Goal: Ask a question

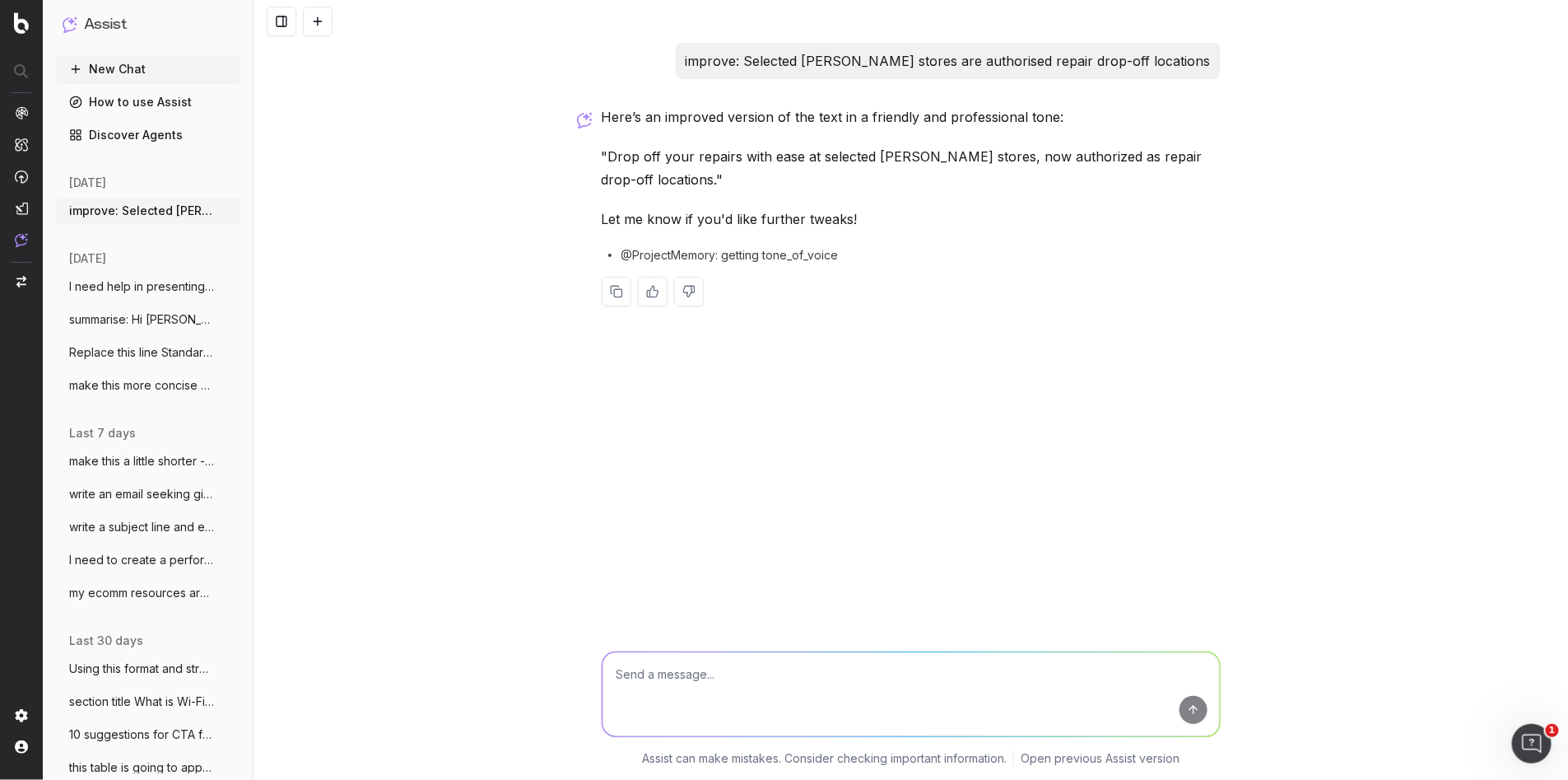
click at [665, 671] on textarea at bounding box center [911, 694] width 617 height 84
paste textarea "Is your Samsung or Apple device acting up? Drop off your device for repairs at …"
type textarea "make this smoother: Is your Samsung or Apple device acting up? Drop off your de…"
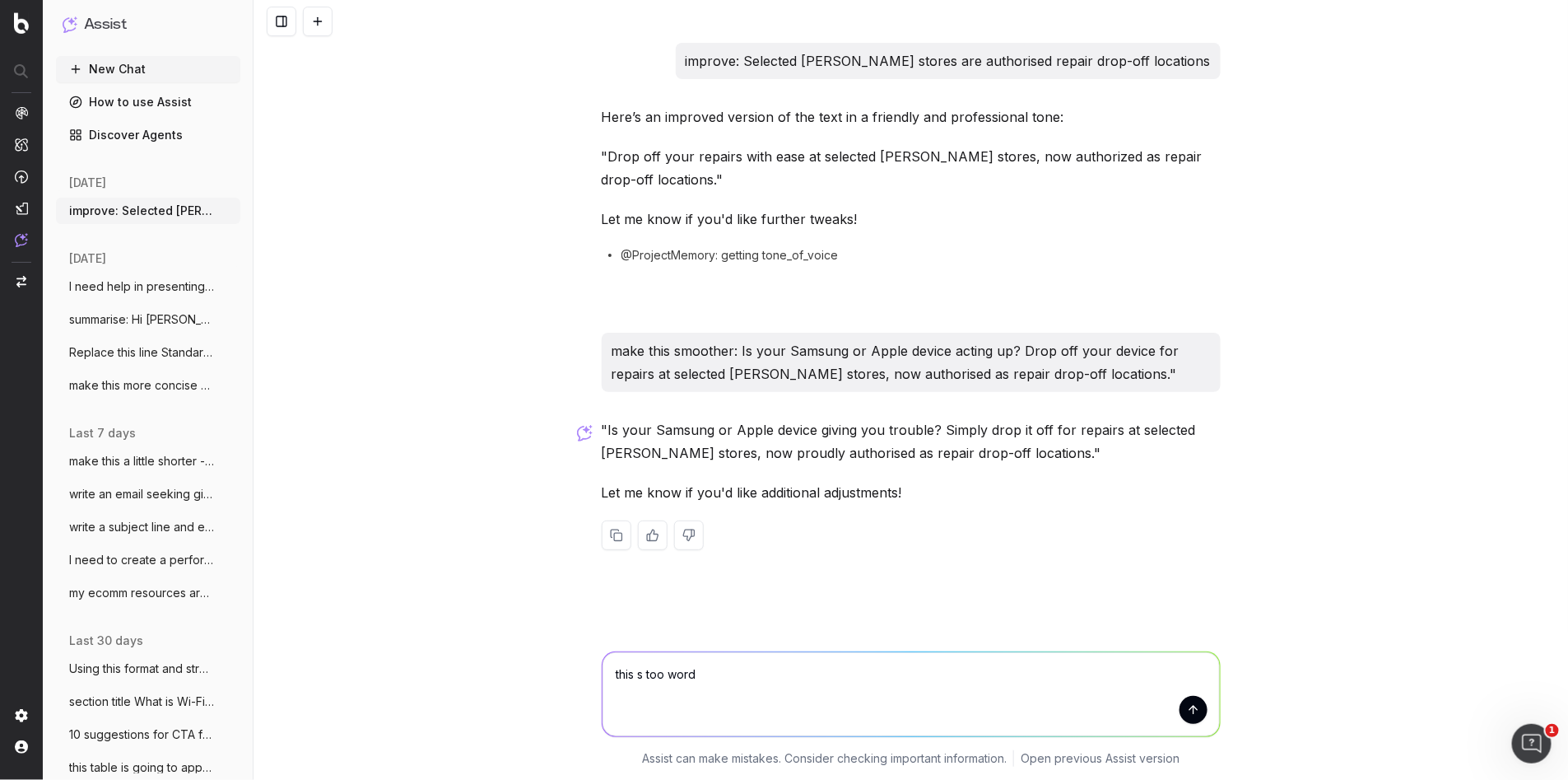
type textarea "this s too wordy"
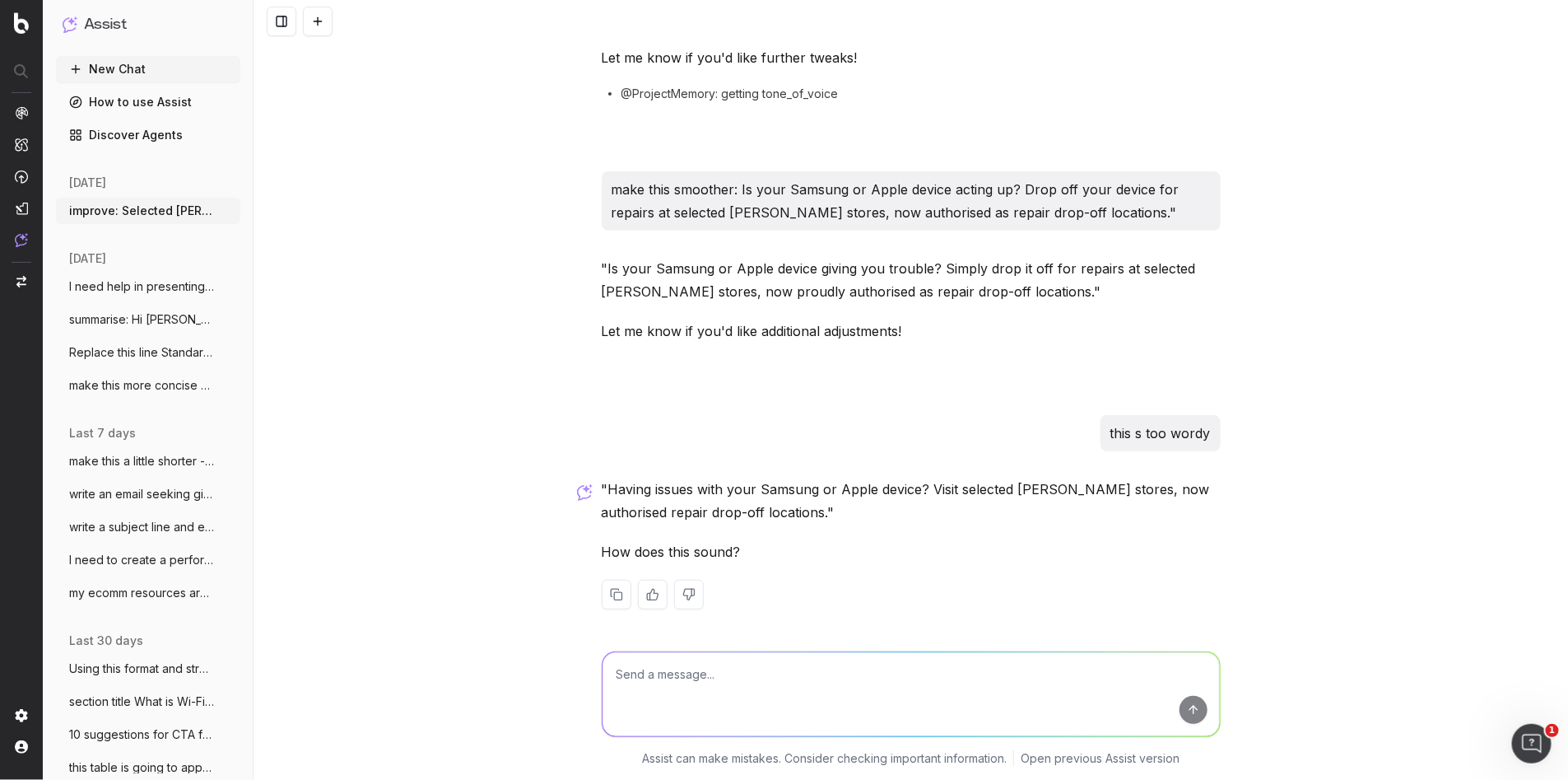
scroll to position [165, 0]
paste textarea "Is your Samsung or Apple device acting up? Drop it off at selected [PERSON_NAME…"
type textarea "more like this but better: Is your Samsung or Apple device acting up? Drop it o…"
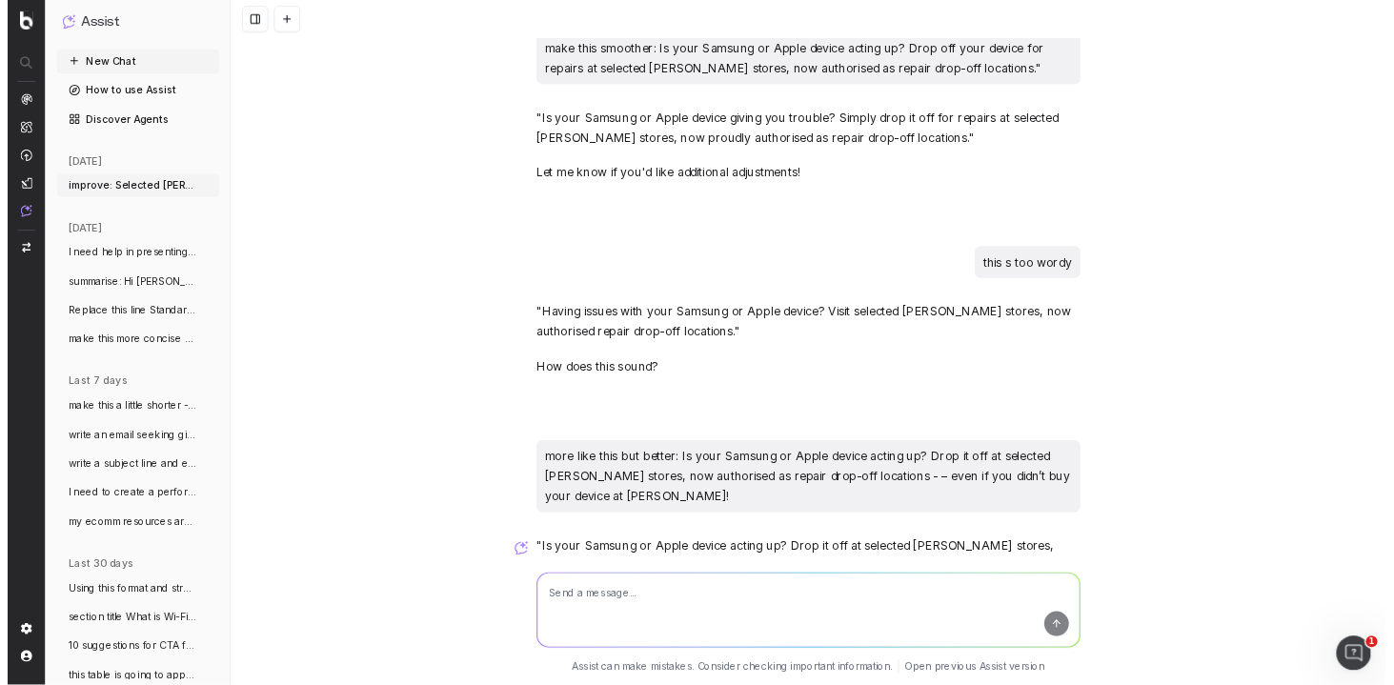
scroll to position [499, 0]
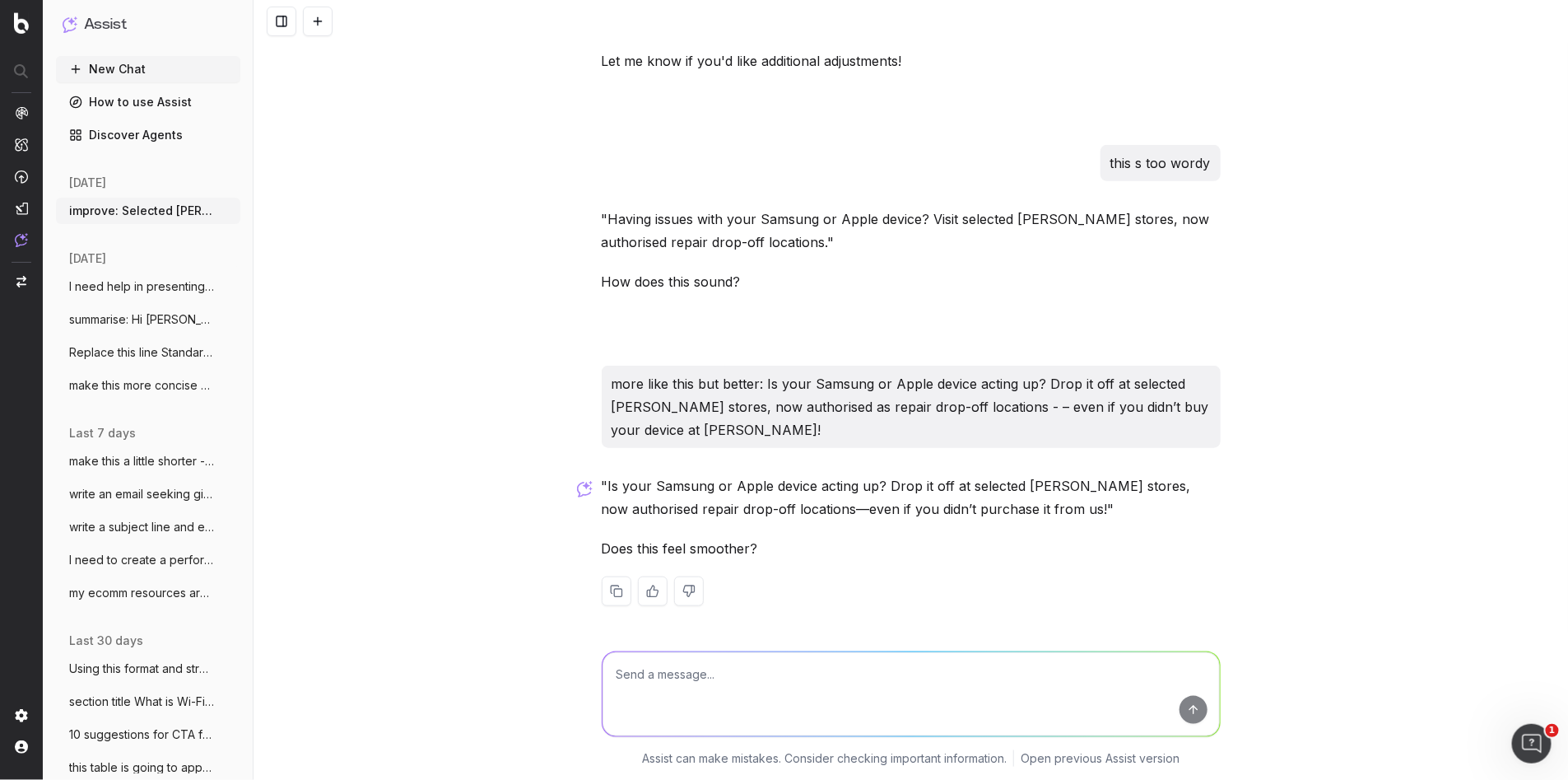
drag, startPoint x: 866, startPoint y: 533, endPoint x: 901, endPoint y: 529, distance: 35.2
click at [872, 531] on div ""Is your Samsung or Apple device acting up? Drop it off at selected [PERSON_NAM…" at bounding box center [911, 553] width 619 height 158
drag, startPoint x: 1080, startPoint y: 511, endPoint x: 599, endPoint y: 488, distance: 481.5
click at [604, 486] on p ""Is your Samsung or Apple device acting up? Drop it off at selected [PERSON_NAM…" at bounding box center [911, 497] width 619 height 46
copy p "Is your Samsung or Apple device acting up? Drop it off at selected [PERSON_NAME…"
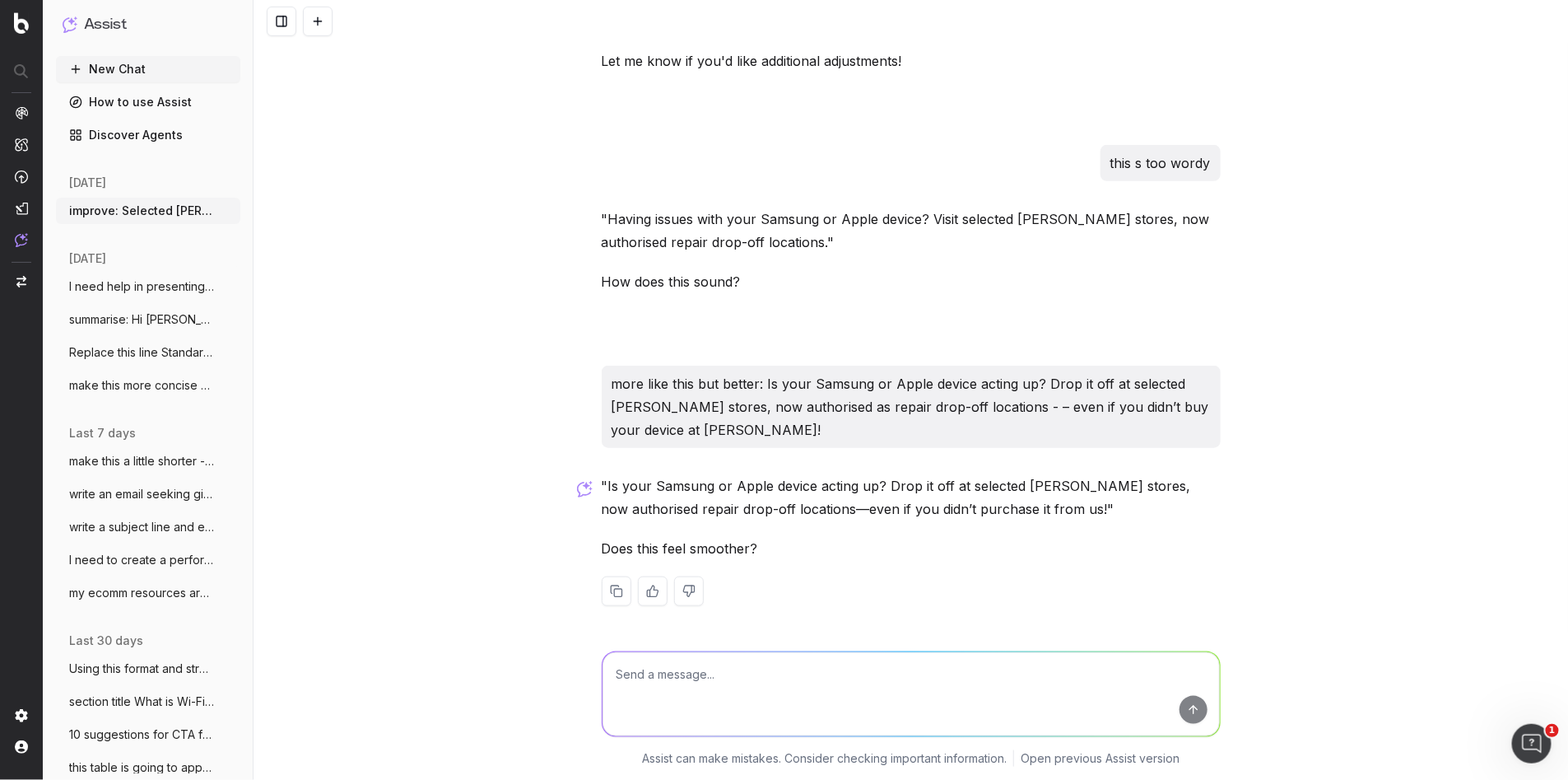
click at [646, 691] on textarea at bounding box center [911, 694] width 617 height 84
paste textarea "Is your Samsung or Apple device acting up? Drop it off at selected [PERSON_NAME…"
drag, startPoint x: 886, startPoint y: 671, endPoint x: 863, endPoint y: 669, distance: 23.1
click at [863, 669] on textarea "Is your Samsung or Apple device acting up? Drop it off at selected [PERSON_NAME…" at bounding box center [911, 694] width 617 height 84
click at [812, 694] on textarea "Is your Samsung or Apple device acting up? You can d it off at selected [PERSON…" at bounding box center [911, 694] width 617 height 84
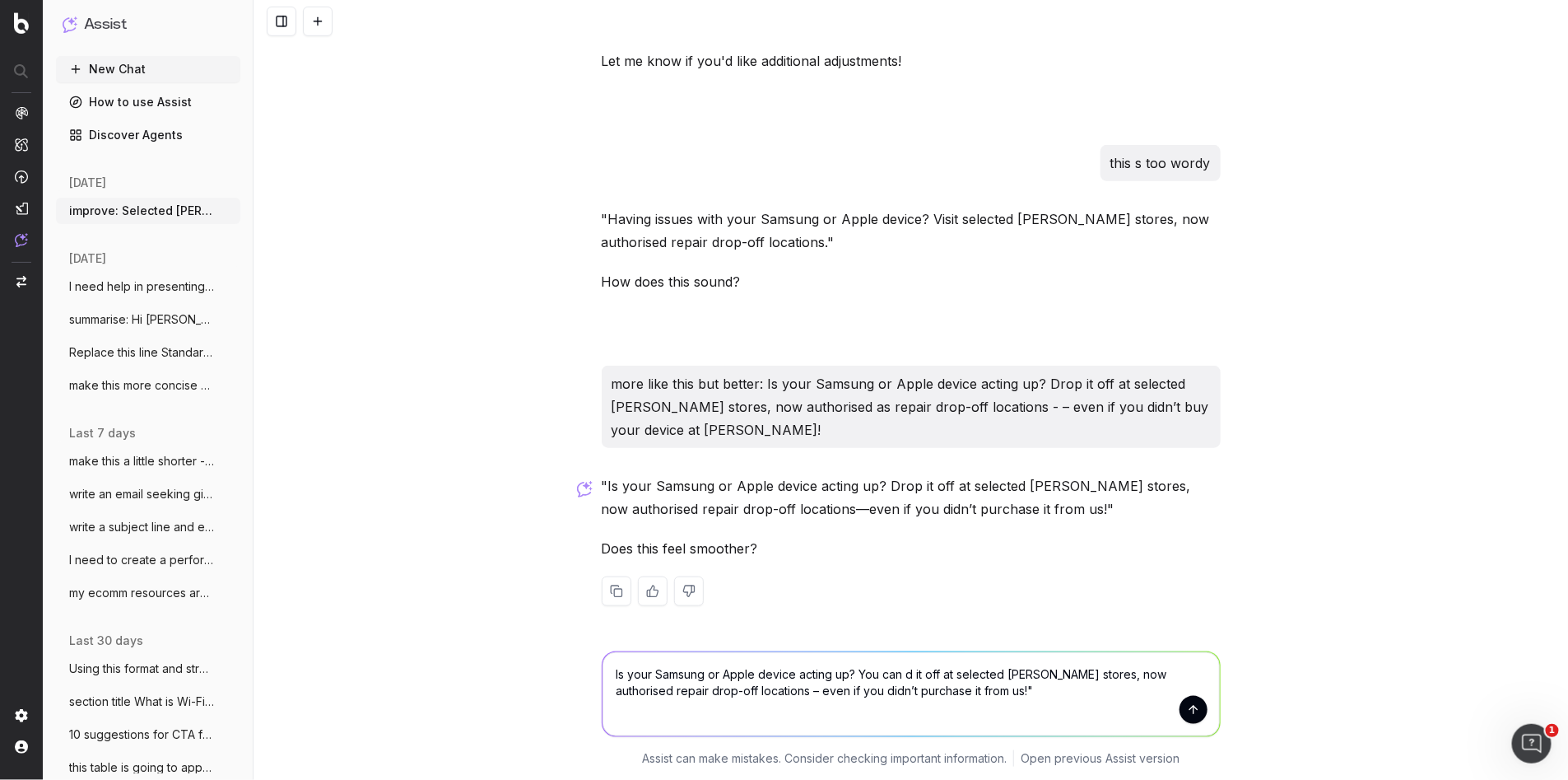
drag, startPoint x: 911, startPoint y: 675, endPoint x: 919, endPoint y: 684, distance: 12.0
click at [911, 675] on textarea "Is your Samsung or Apple device acting up? You can d it off at selected [PERSON…" at bounding box center [911, 694] width 617 height 84
click at [1050, 675] on textarea "Is your Samsung or Apple device acting up? You can drop it off at selected [PER…" at bounding box center [911, 694] width 617 height 84
drag, startPoint x: 1108, startPoint y: 676, endPoint x: 1053, endPoint y: 704, distance: 61.7
click at [1028, 676] on textarea "Is your Samsung or Apple device acting up? You can drop it off at selected [PER…" at bounding box center [911, 694] width 617 height 84
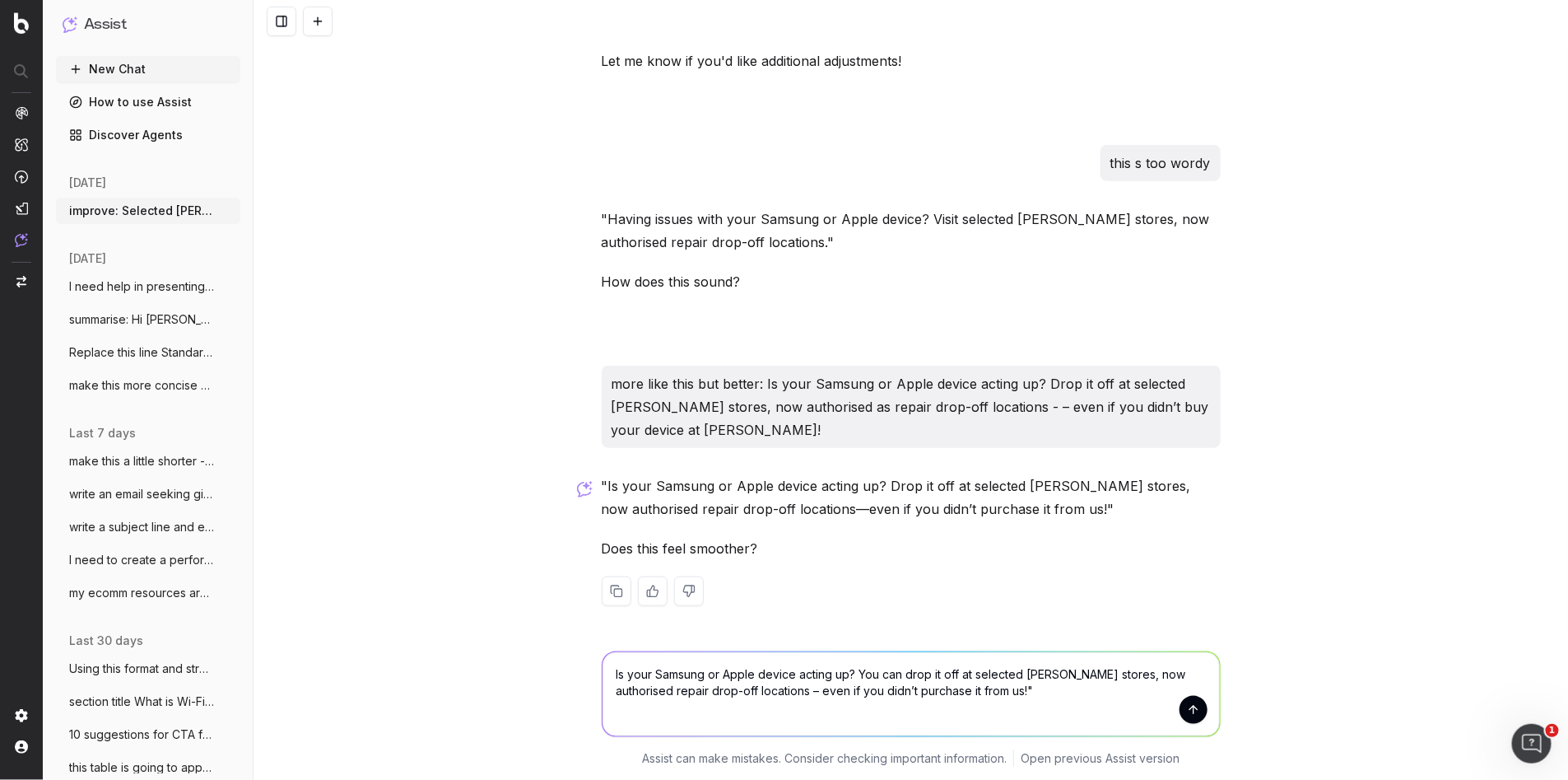
click at [1078, 707] on textarea "Is your Samsung or Apple device acting up? You can drop it off at selected [PER…" at bounding box center [911, 694] width 617 height 84
type textarea "Is your Samsung or Apple device acting up? You can drop it off at selected [PER…"
click at [1194, 711] on button "submit" at bounding box center [1193, 709] width 28 height 28
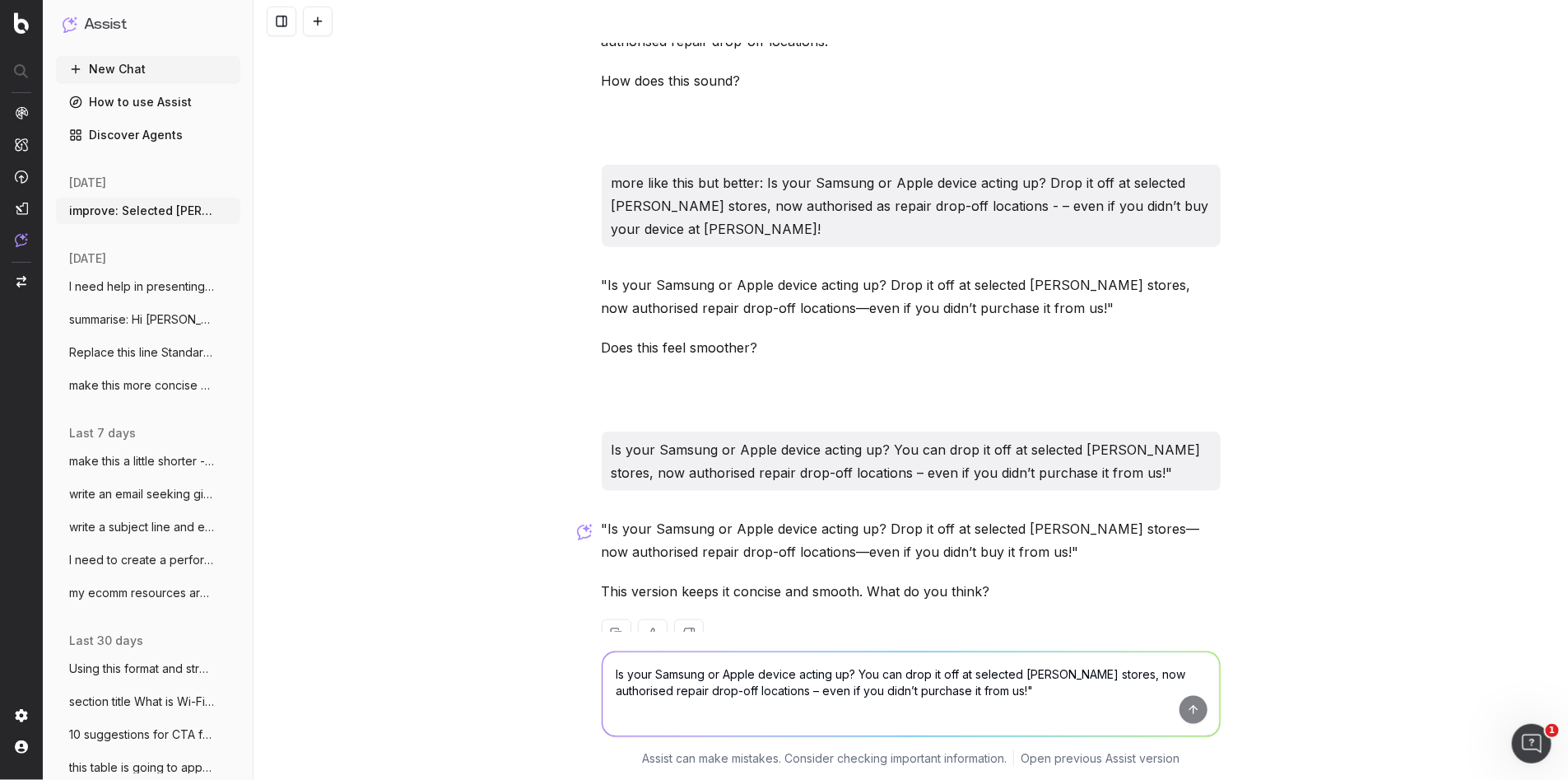
scroll to position [675, 0]
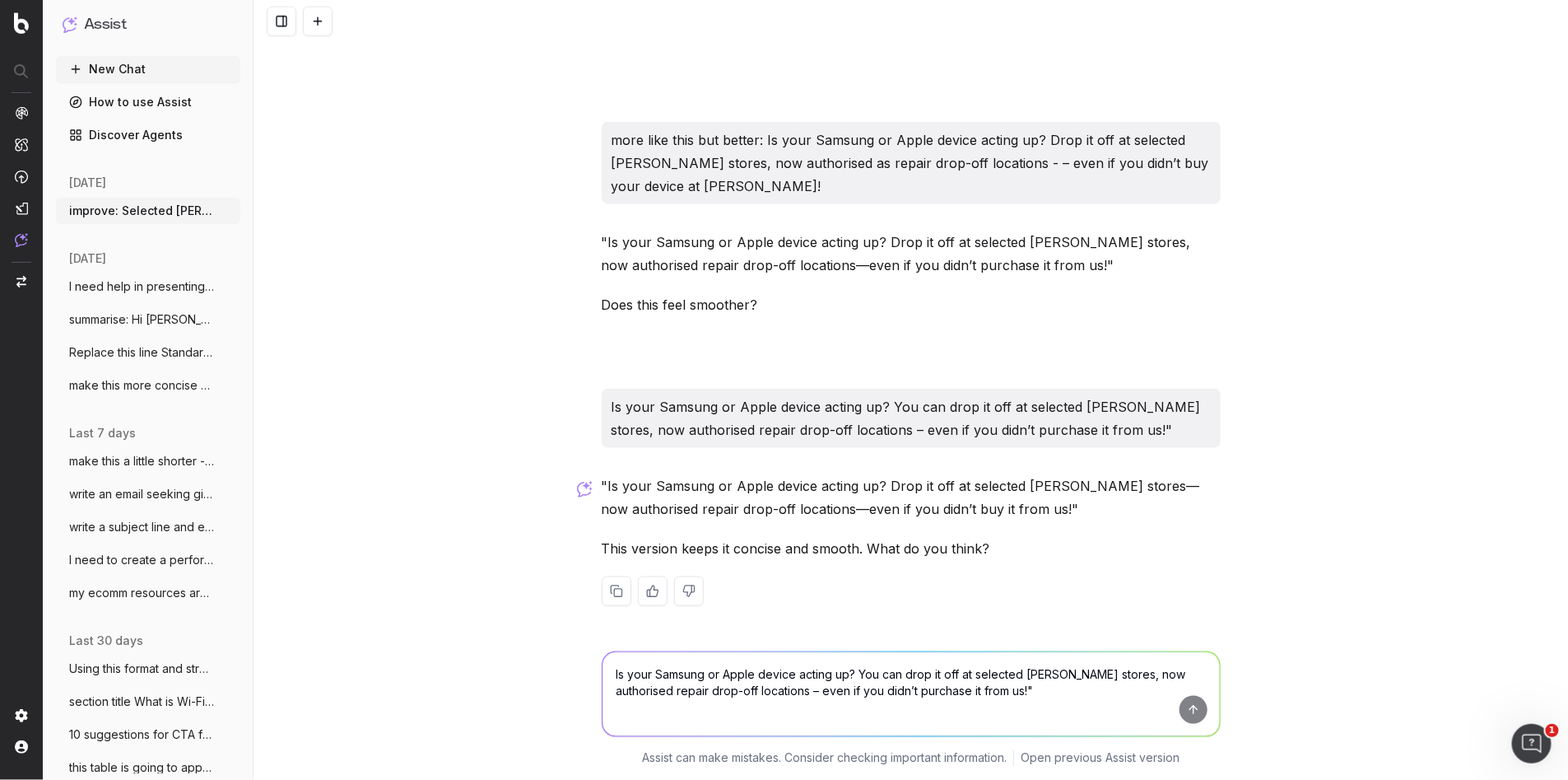
click at [1027, 507] on p ""Is your Samsung or Apple device acting up? Drop it off at selected [PERSON_NAM…" at bounding box center [911, 497] width 619 height 46
drag, startPoint x: 677, startPoint y: 697, endPoint x: 666, endPoint y: 695, distance: 11.2
click at [672, 696] on textarea "Is your Samsung or Apple device acting up? You can drop it off at selected [PER…" at bounding box center [911, 694] width 617 height 84
type textarea "is this clear and simple and putting the customer at the heart of it"
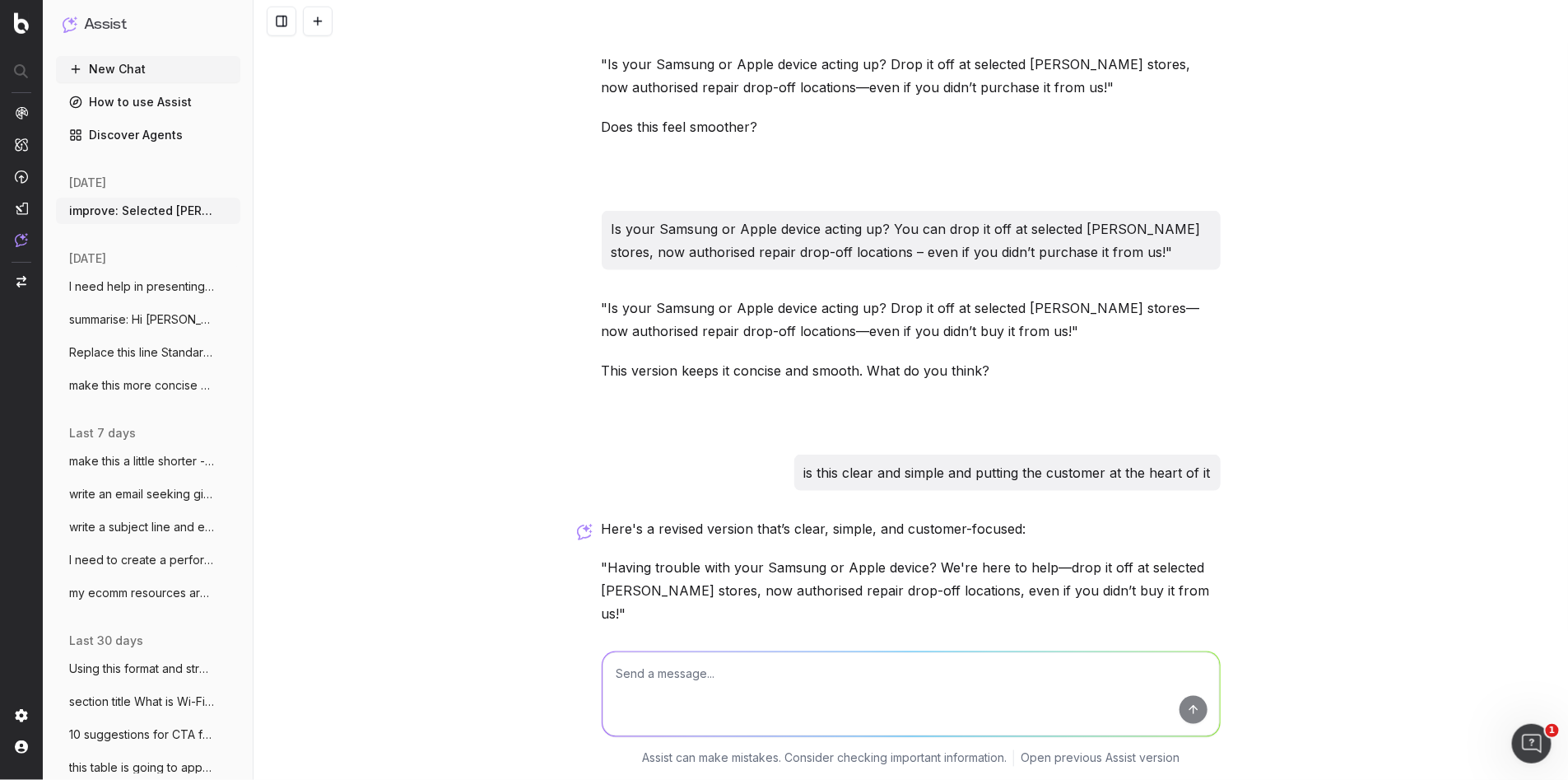
scroll to position [935, 0]
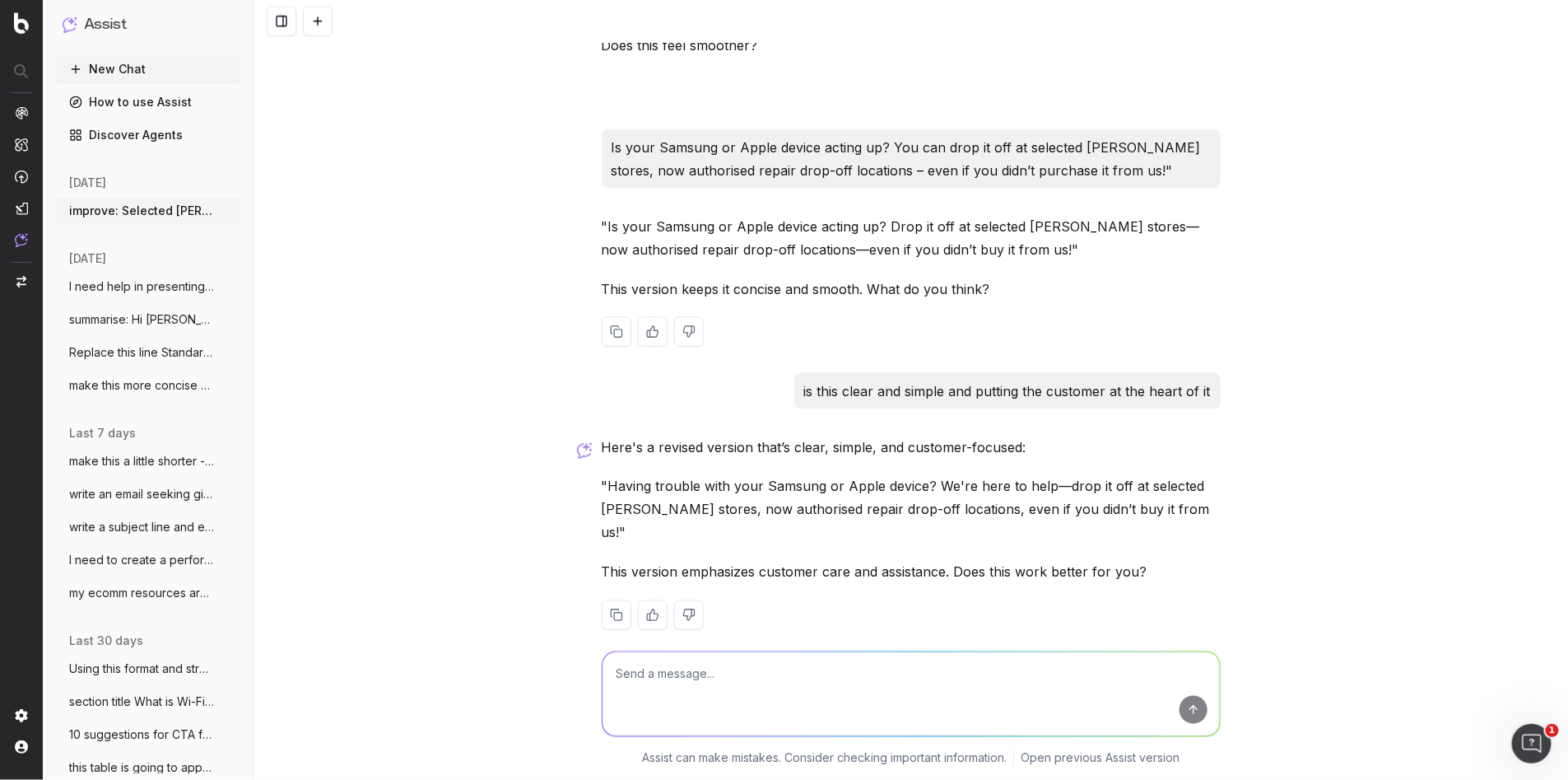
click at [1048, 255] on p ""Is your Samsung or Apple device acting up? Drop it off at selected [PERSON_NAM…" at bounding box center [911, 238] width 619 height 46
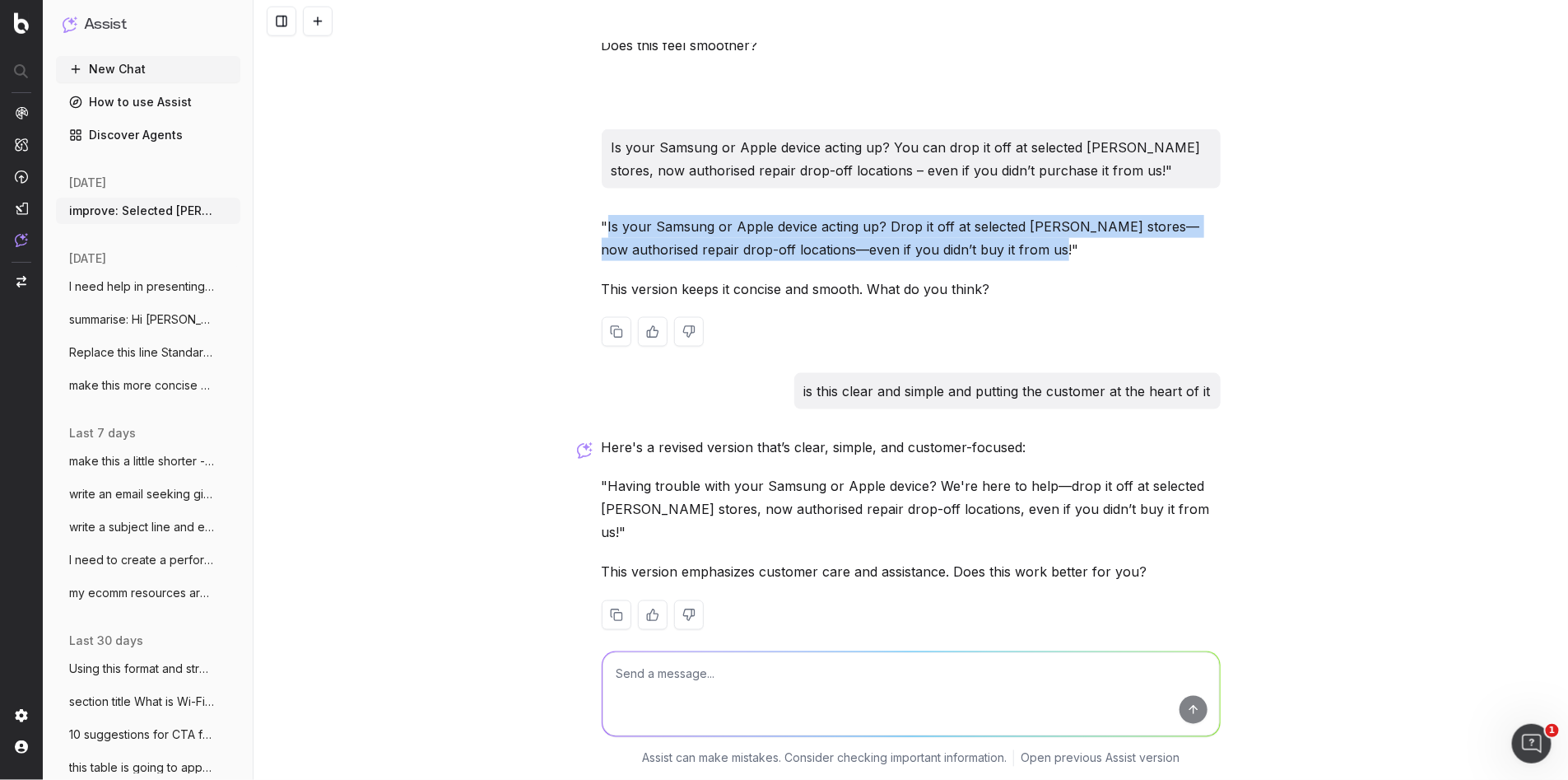
drag, startPoint x: 1032, startPoint y: 243, endPoint x: 610, endPoint y: 233, distance: 422.1
click at [609, 232] on p ""Is your Samsung or Apple device acting up? Drop it off at selected [PERSON_NAM…" at bounding box center [911, 238] width 619 height 46
copy p "s your Samsung or Apple device acting up? Drop it off at selected [PERSON_NAME]…"
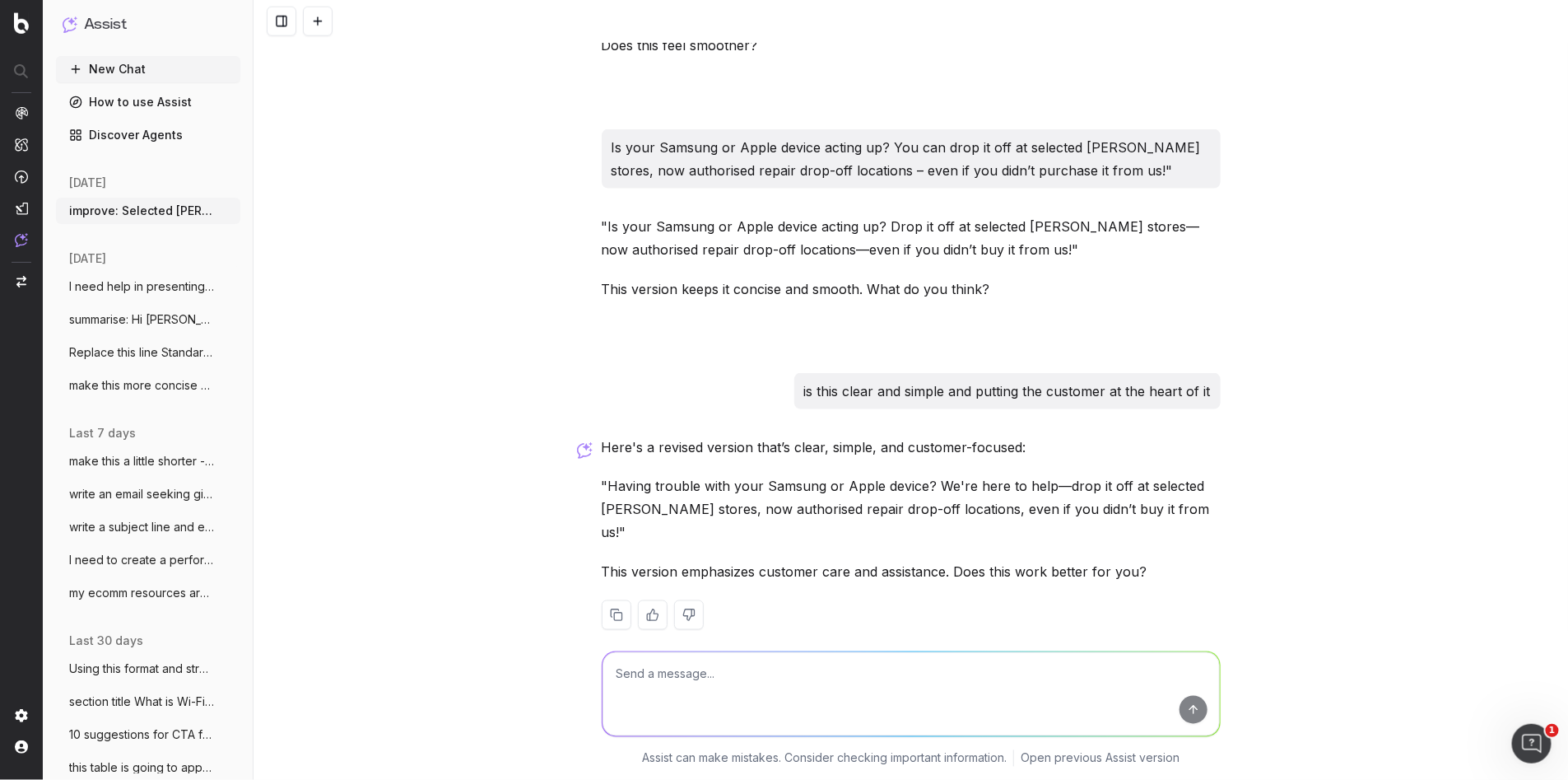
click at [644, 674] on textarea at bounding box center [911, 694] width 617 height 84
paste textarea "s your Samsung or Apple device acting up? Drop it off at selected [PERSON_NAME]…"
drag, startPoint x: 1110, startPoint y: 672, endPoint x: 1125, endPoint y: 700, distance: 31.8
click at [1100, 672] on textarea "s your Samsung or Apple device acting up? Drop it off at selected [PERSON_NAME]…" at bounding box center [911, 694] width 617 height 84
drag, startPoint x: 762, startPoint y: 687, endPoint x: 749, endPoint y: 688, distance: 13.0
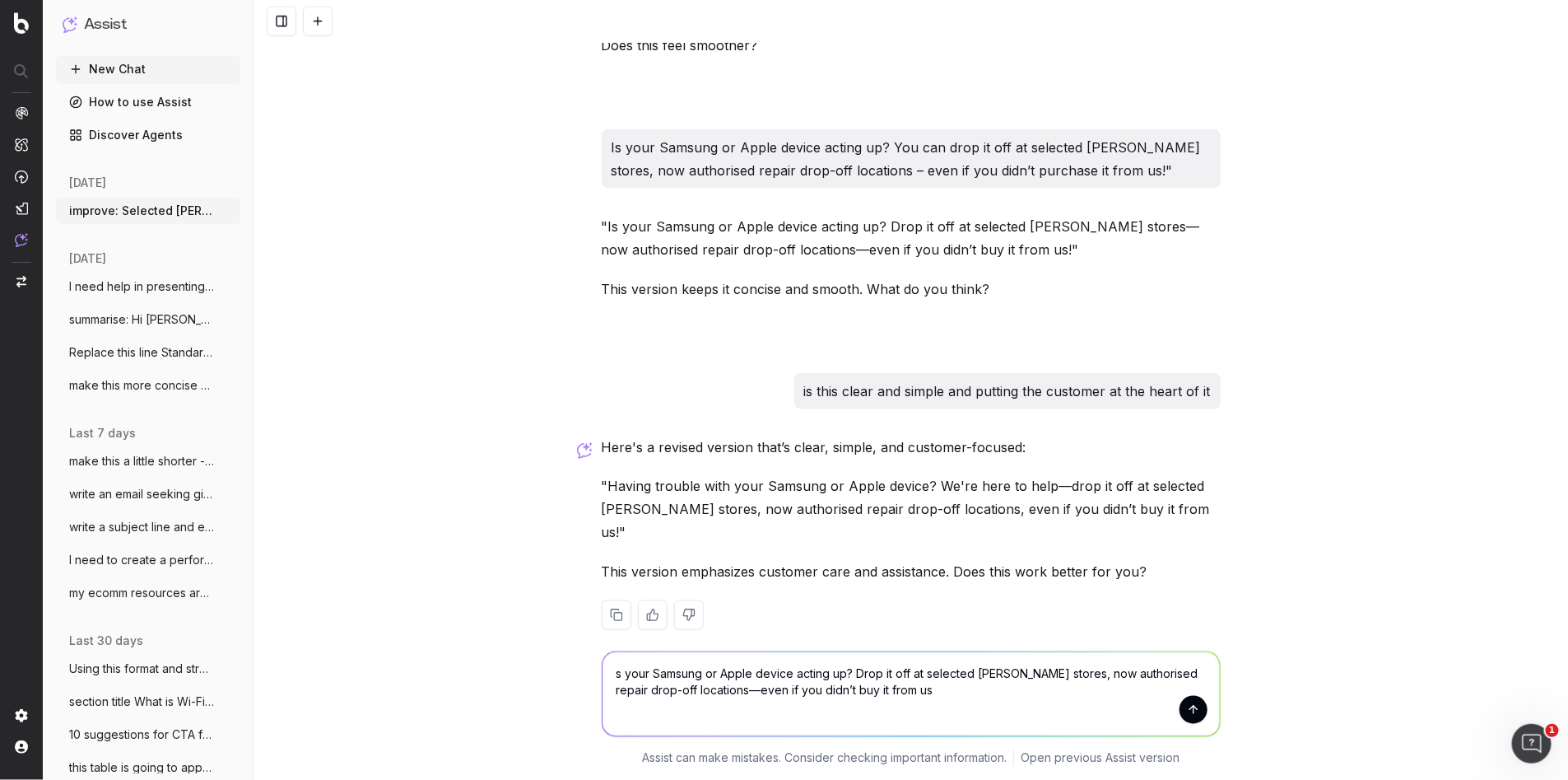
click at [749, 688] on textarea "s your Samsung or Apple device acting up? Drop it off at selected [PERSON_NAME]…" at bounding box center [911, 694] width 617 height 84
drag, startPoint x: 946, startPoint y: 691, endPoint x: 894, endPoint y: 689, distance: 52.0
click at [894, 689] on textarea "s your Samsung or Apple device acting up? Drop it off at selected [PERSON_NAME]…" at bounding box center [911, 694] width 617 height 84
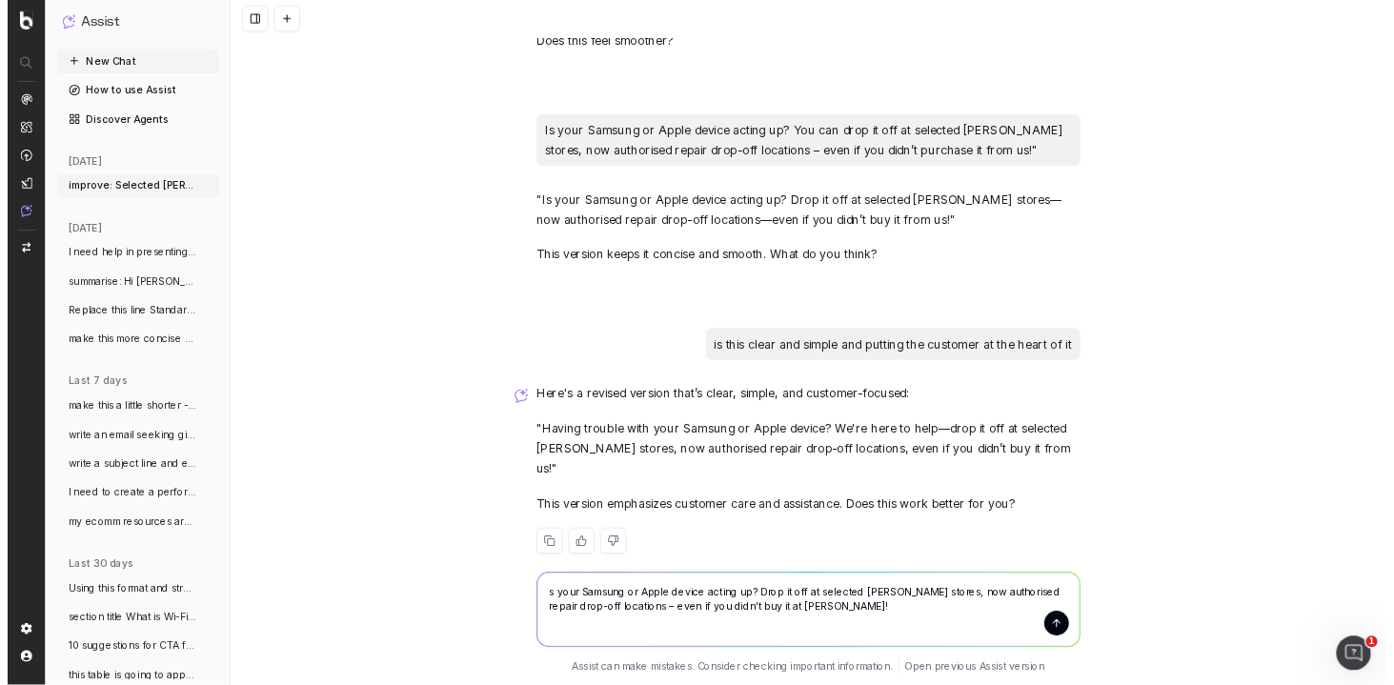
scroll to position [1052, 0]
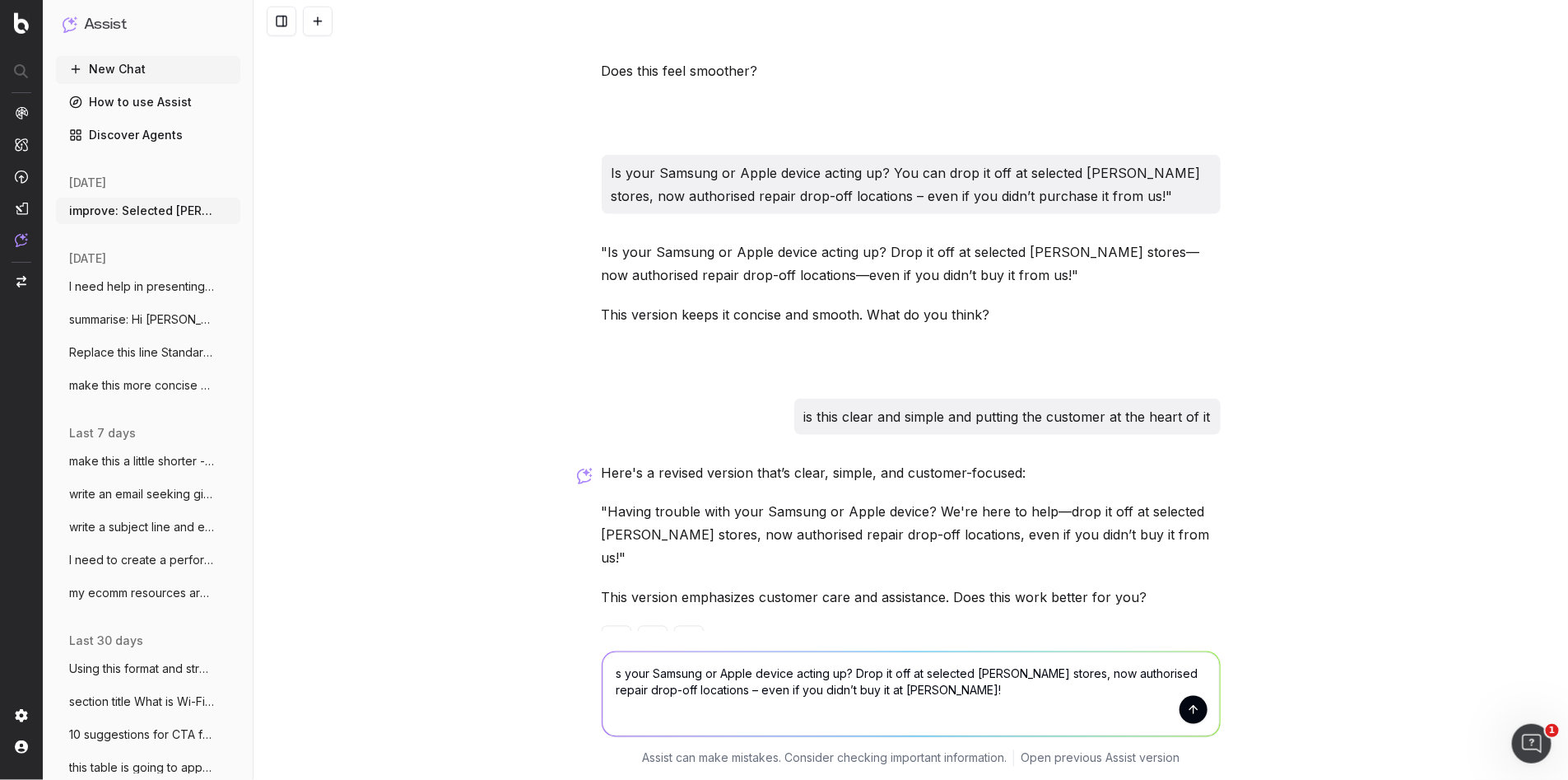
click at [616, 677] on textarea "s your Samsung or Apple device acting up? Drop it off at selected [PERSON_NAME]…" at bounding box center [911, 694] width 617 height 84
drag, startPoint x: 850, startPoint y: 679, endPoint x: 599, endPoint y: 668, distance: 251.2
click at [599, 668] on div "Is your Samsung or Apple device acting up? Drop it off at selected [PERSON_NAME…" at bounding box center [911, 690] width 632 height 118
click at [1002, 691] on textarea "Is your Samsung or Apple device acting up? Drop it off at selected [PERSON_NAME…" at bounding box center [911, 694] width 617 height 84
drag, startPoint x: 924, startPoint y: 686, endPoint x: 563, endPoint y: 663, distance: 361.7
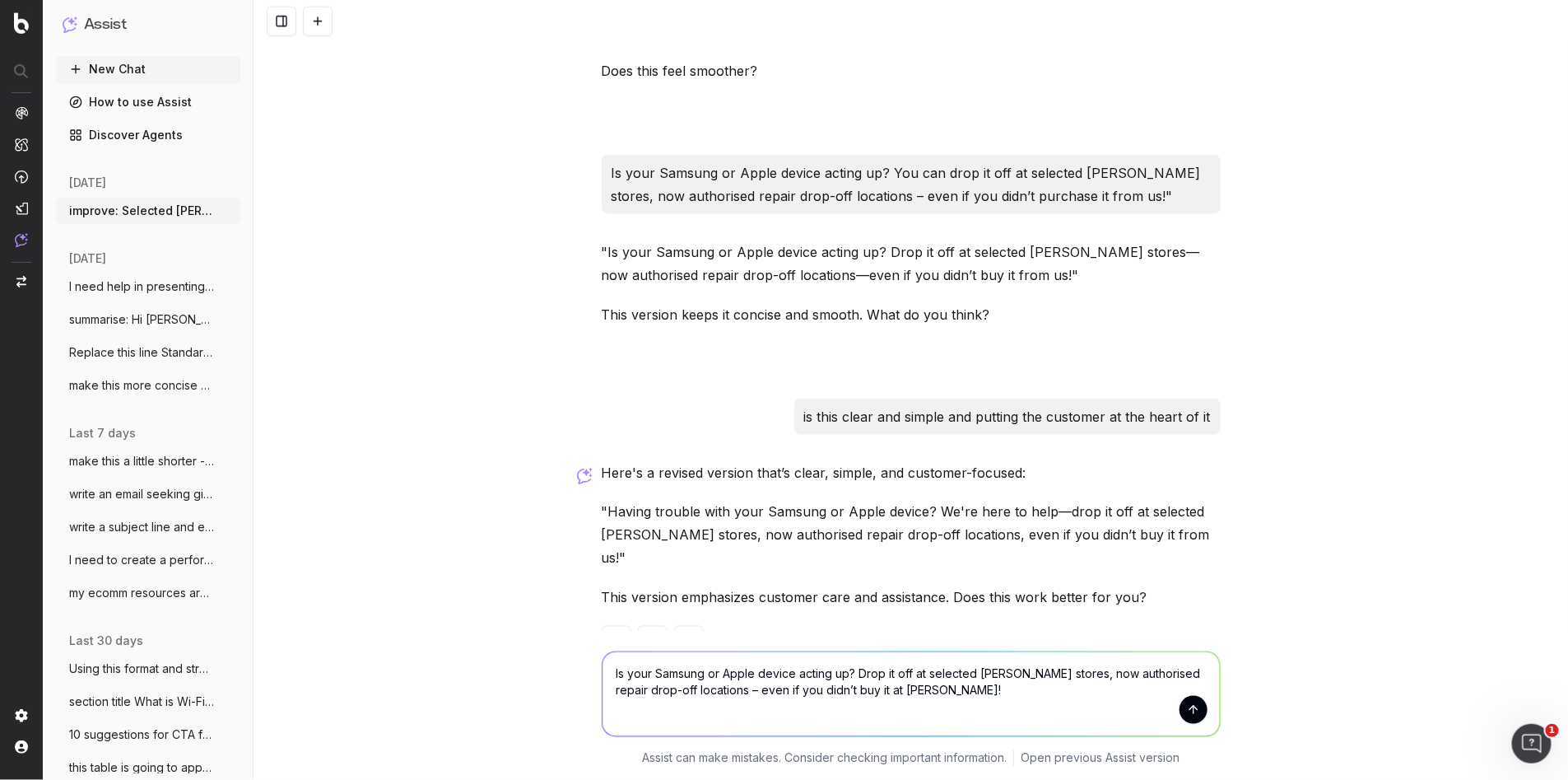
click at [563, 663] on div "Is your Samsung or Apple device acting up? Drop it off at selected [PERSON_NAME…" at bounding box center [911, 706] width 1314 height 149
paste textarea "Loremipsu dolor sitam conse adip el seddoei temporin ut laboree doloremagnaal, …"
type textarea "loremipsu dolo: Sitametco adipi elits doeiu temp in utlabor etdolore ma aliquae…"
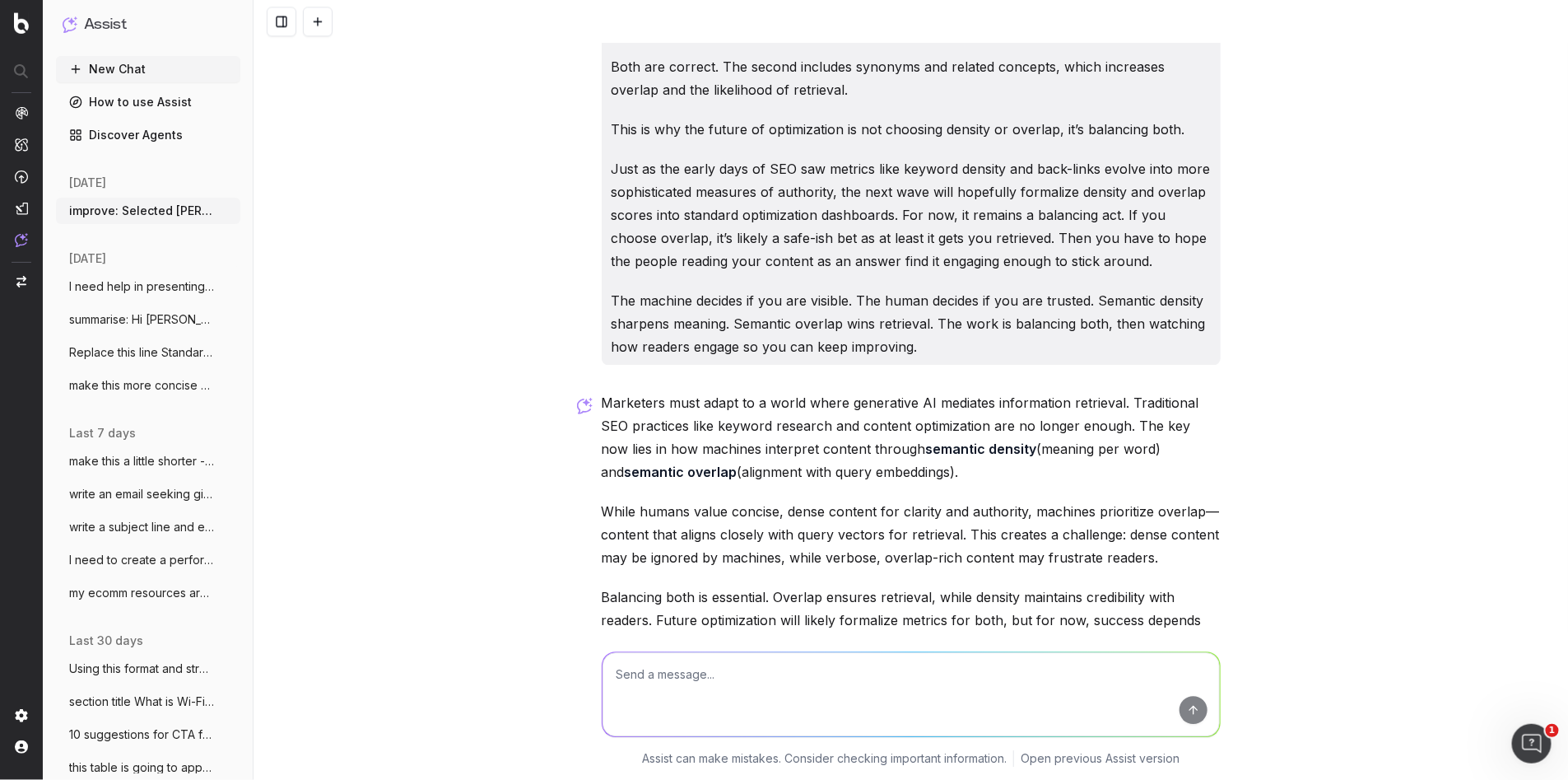
scroll to position [4647, 0]
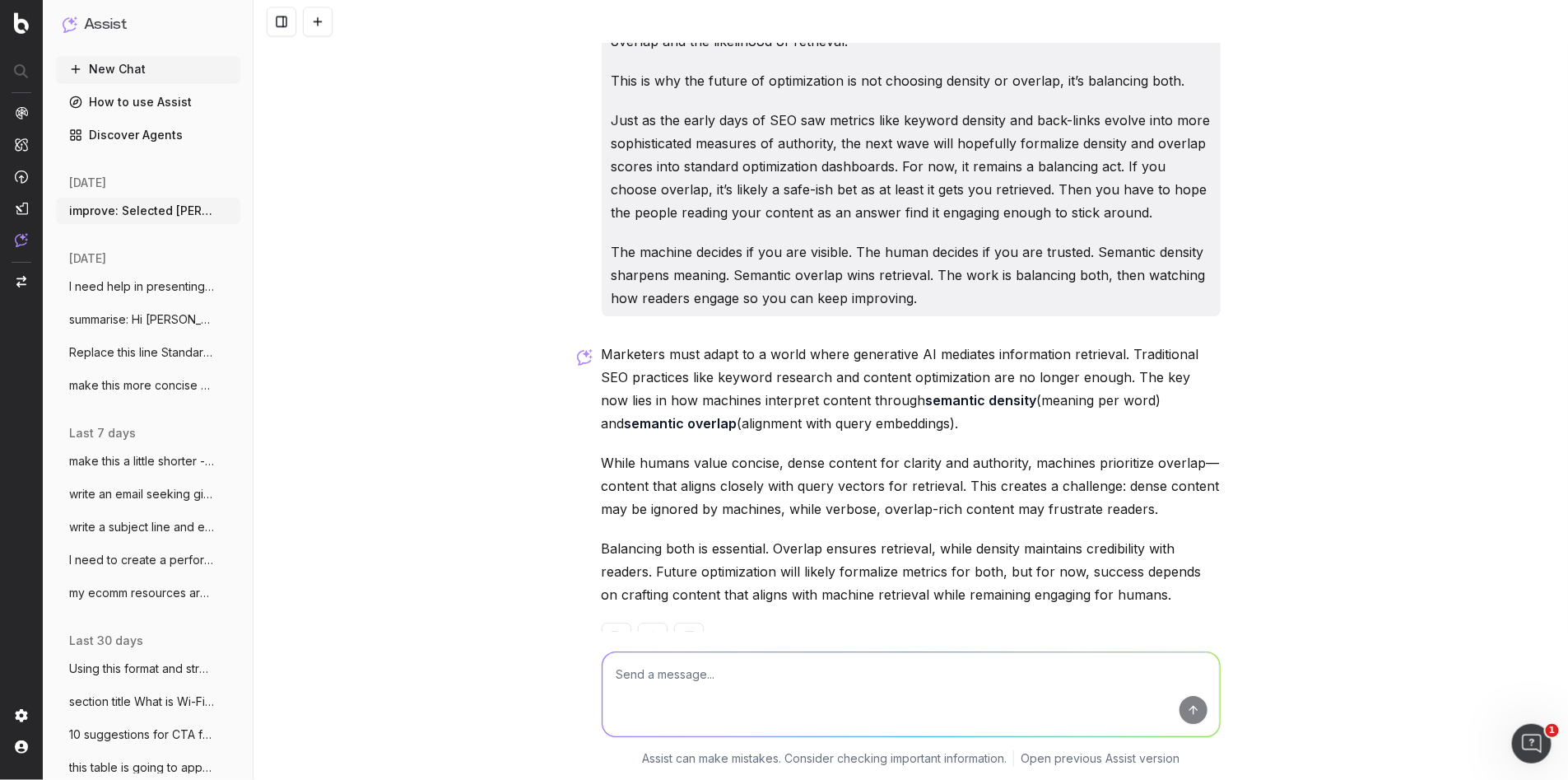
click at [694, 674] on textarea at bounding box center [911, 694] width 617 height 84
type textarea "exaples of what will work for retrieval and what will not"
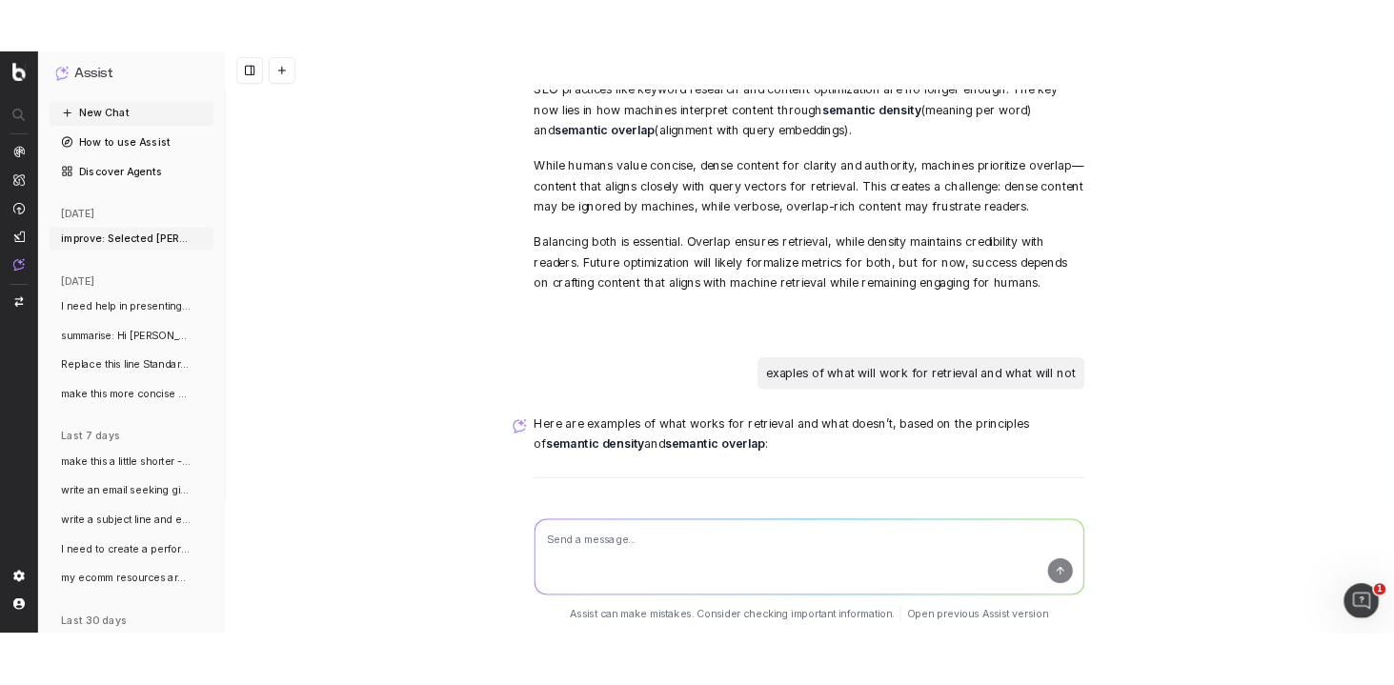
scroll to position [5767, 0]
